Goal: Find specific page/section: Find specific page/section

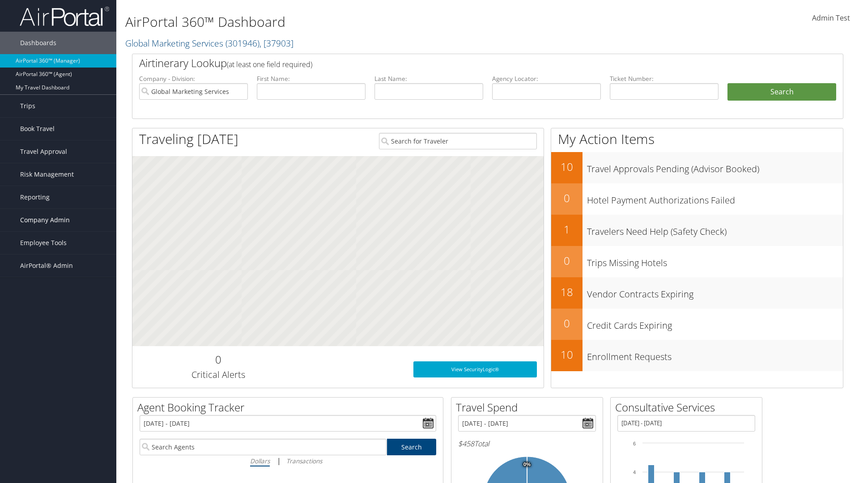
click at [58, 220] on span "Company Admin" at bounding box center [45, 220] width 50 height 22
click at [58, 258] on link "People" at bounding box center [58, 264] width 116 height 13
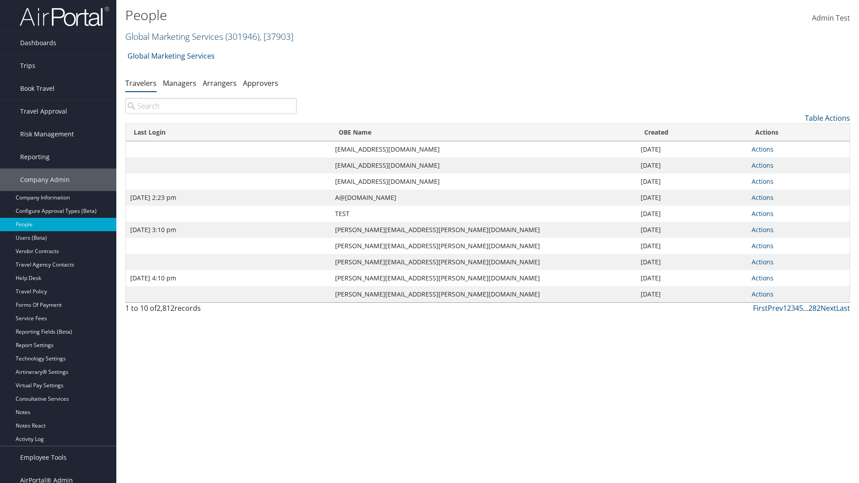
click at [173, 36] on link "Global Marketing Services ( 301946 ) , [ 37903 ]" at bounding box center [209, 36] width 168 height 12
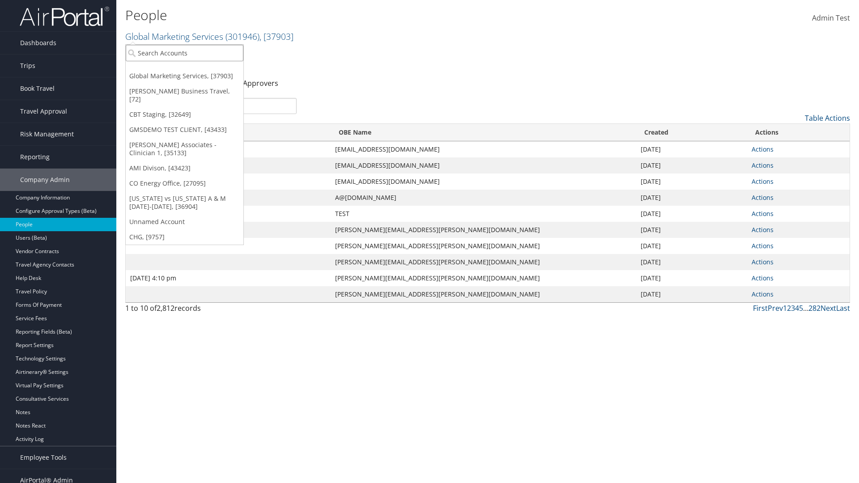
click at [184, 53] on input "search" at bounding box center [185, 53] width 118 height 17
type input "Global Marketing Services"
click at [193, 69] on div "Global Marketing Services (301946), [37903]" at bounding box center [193, 69] width 144 height 8
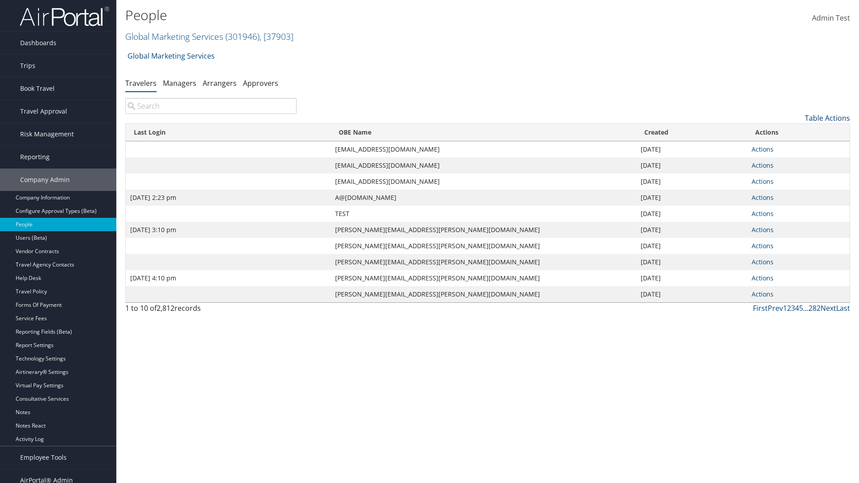
click at [827, 118] on link "Table Actions" at bounding box center [826, 118] width 45 height 10
click at [790, 162] on link "Column Visibility" at bounding box center [791, 162] width 118 height 15
